Goal: Find specific page/section: Find specific page/section

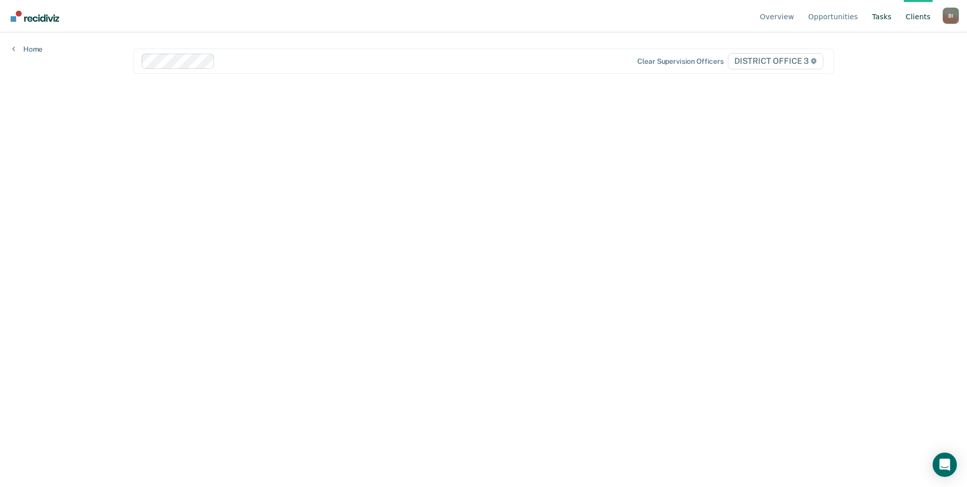
click at [880, 19] on link "Tasks" at bounding box center [882, 16] width 24 height 32
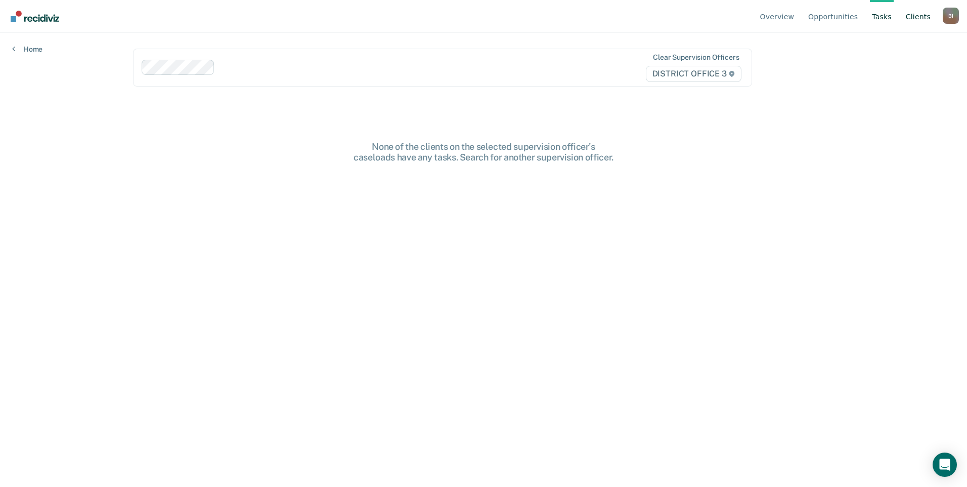
click at [916, 13] on link "Client s" at bounding box center [918, 16] width 29 height 32
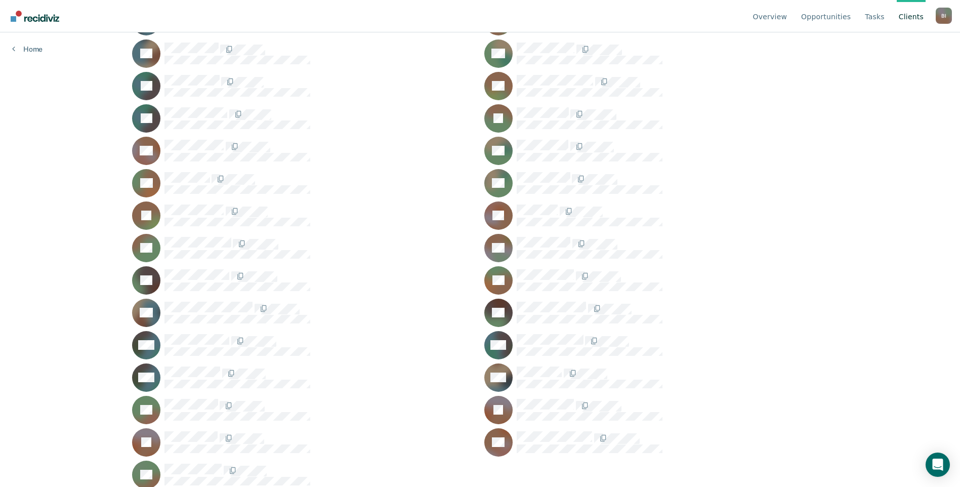
scroll to position [827, 0]
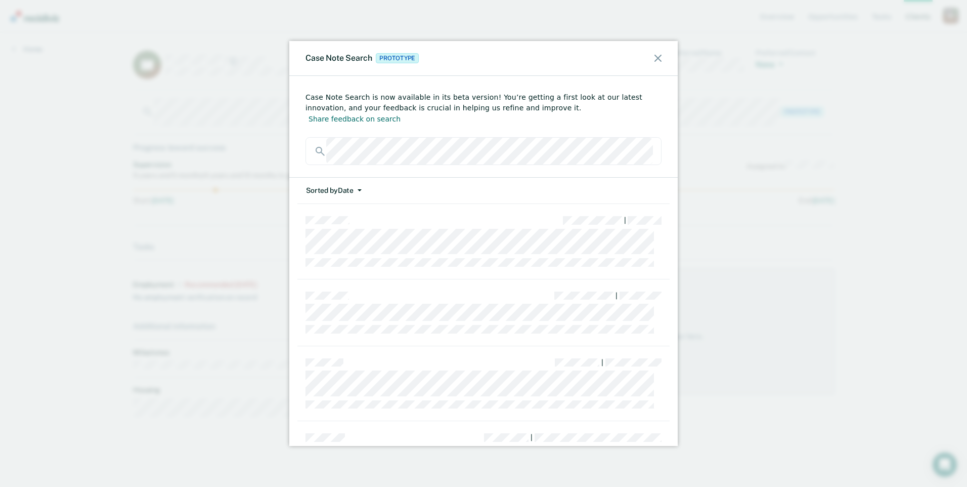
click at [659, 70] on div "Case Note Search Prototype" at bounding box center [483, 58] width 389 height 35
click at [662, 57] on div "Case Note Search Prototype" at bounding box center [483, 58] width 389 height 35
click at [666, 58] on div "Case Note Search Prototype" at bounding box center [483, 58] width 389 height 35
click at [659, 60] on icon at bounding box center [658, 58] width 7 height 7
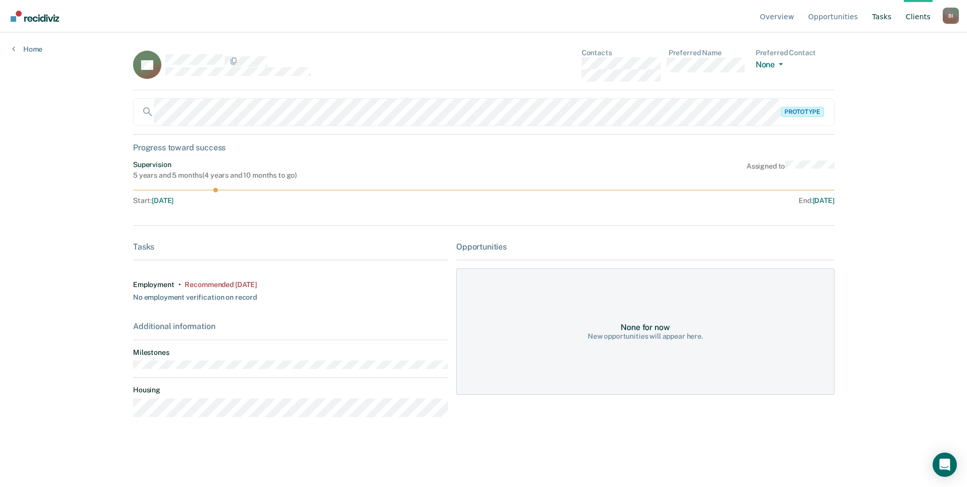
click at [887, 16] on link "Tasks" at bounding box center [882, 16] width 24 height 32
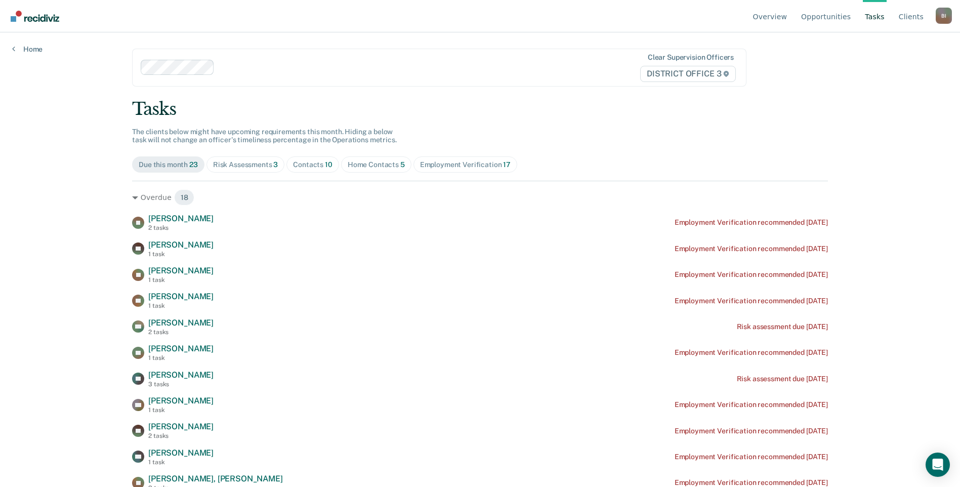
click at [387, 163] on div "Home Contacts 5" at bounding box center [376, 164] width 57 height 9
